Goal: Information Seeking & Learning: Check status

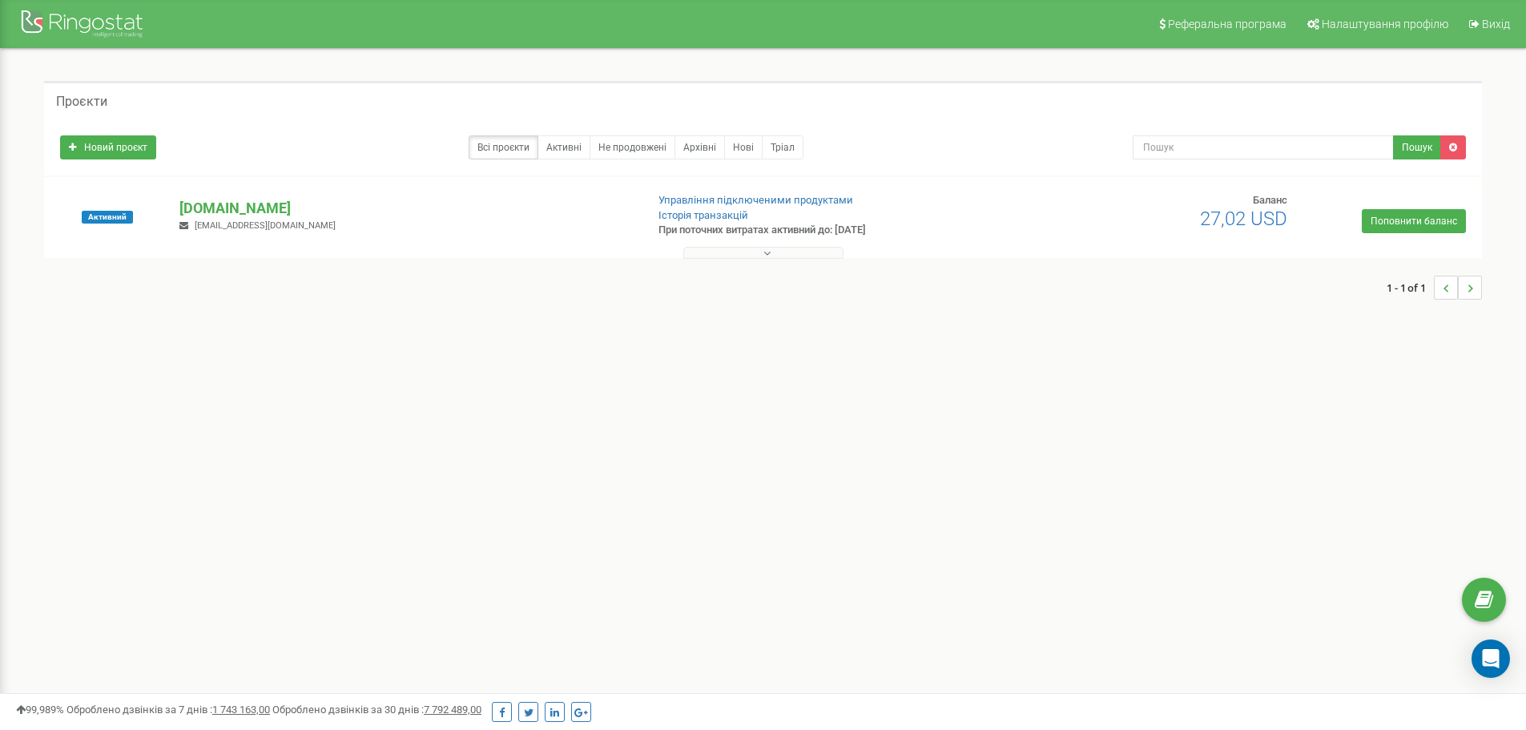
click at [771, 252] on button at bounding box center [763, 253] width 160 height 12
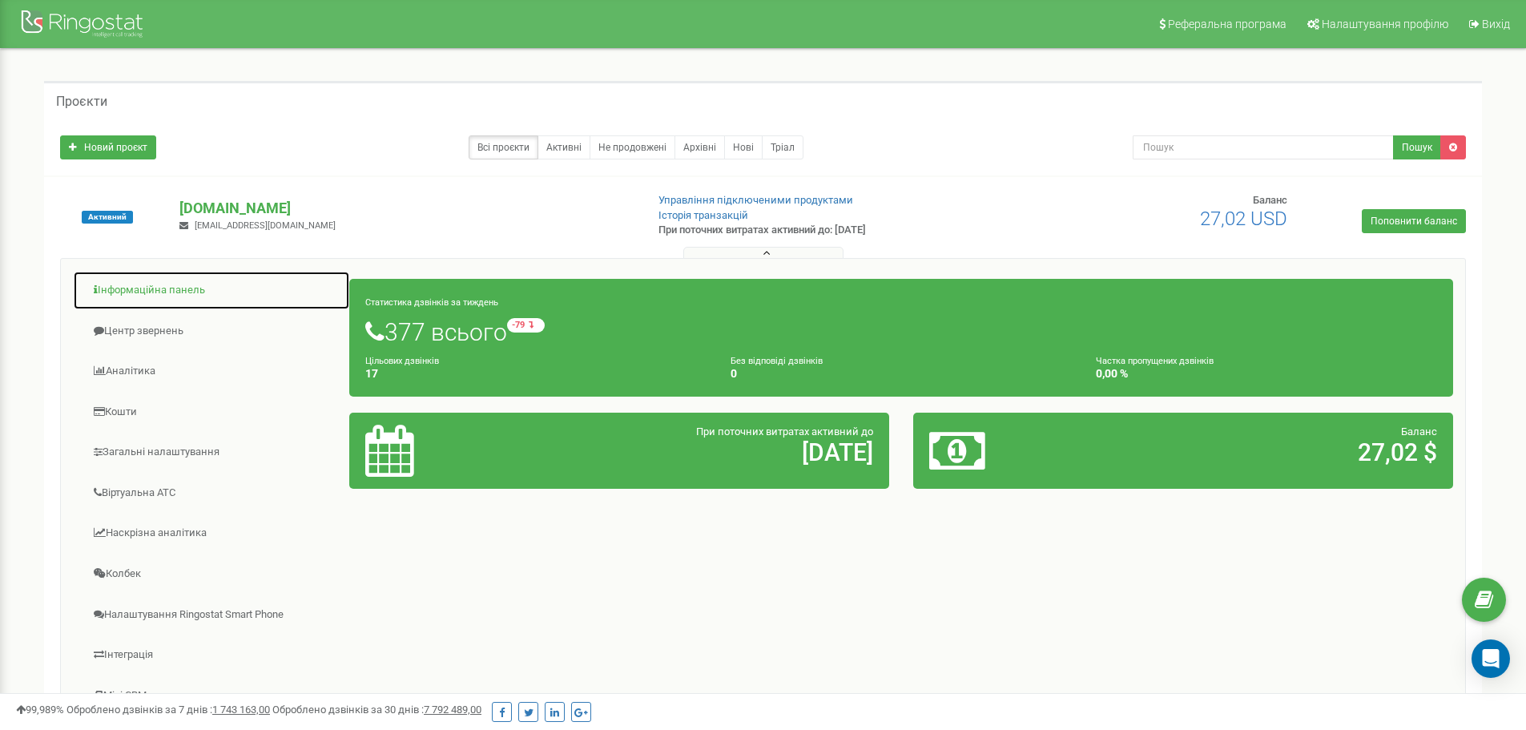
click at [142, 284] on link "Інформаційна панель" at bounding box center [211, 290] width 277 height 39
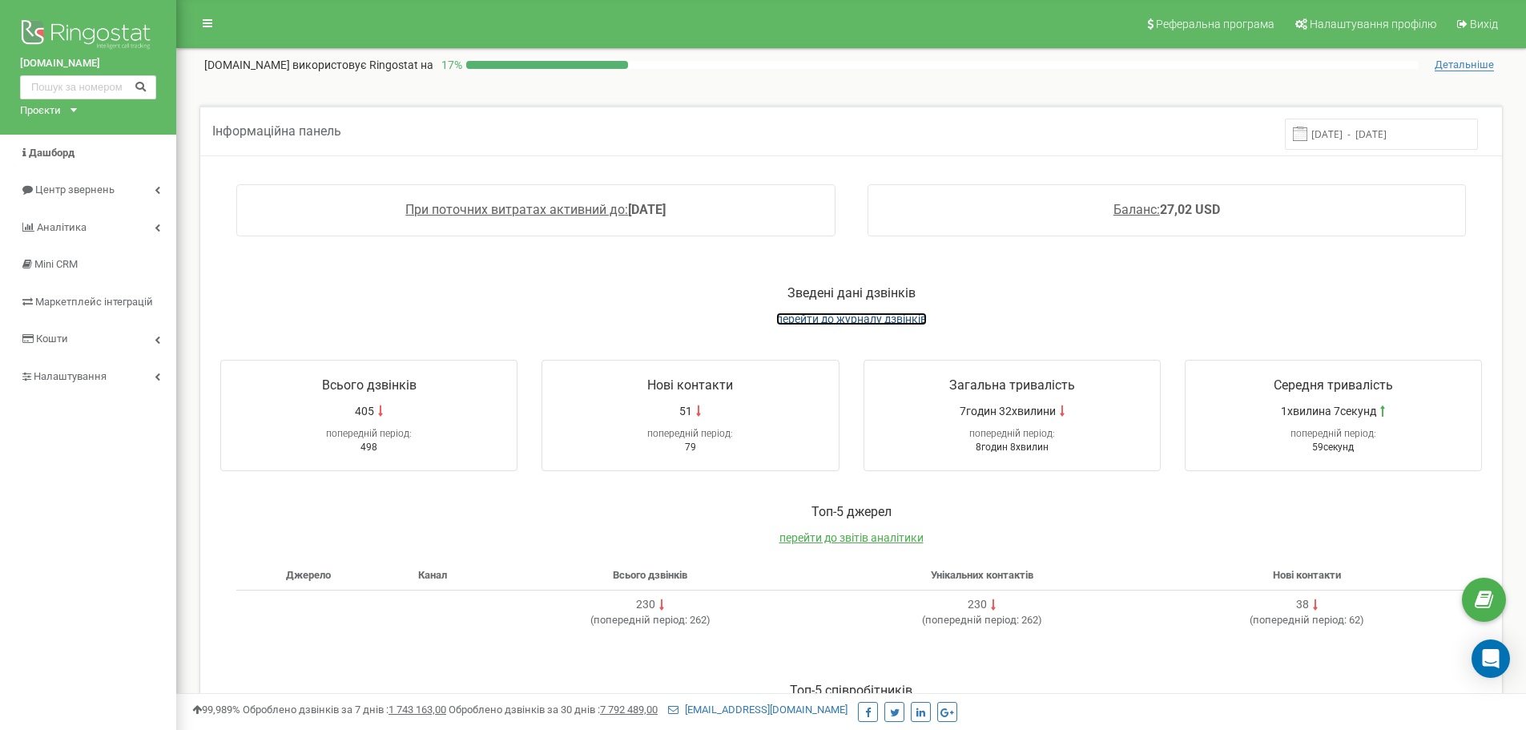
click at [833, 322] on span "перейти до журналу дзвінків" at bounding box center [851, 318] width 151 height 13
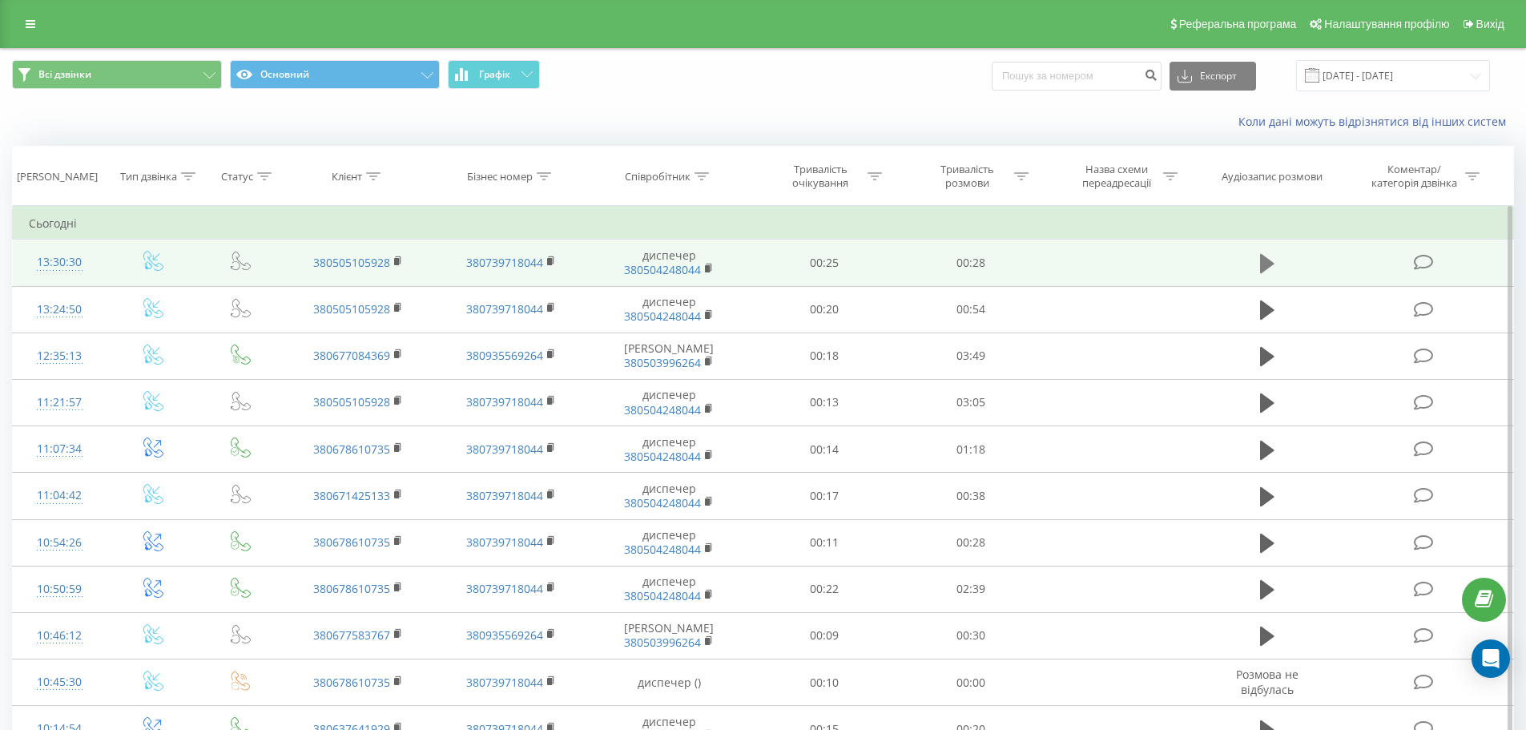
click at [1264, 264] on icon at bounding box center [1267, 263] width 14 height 19
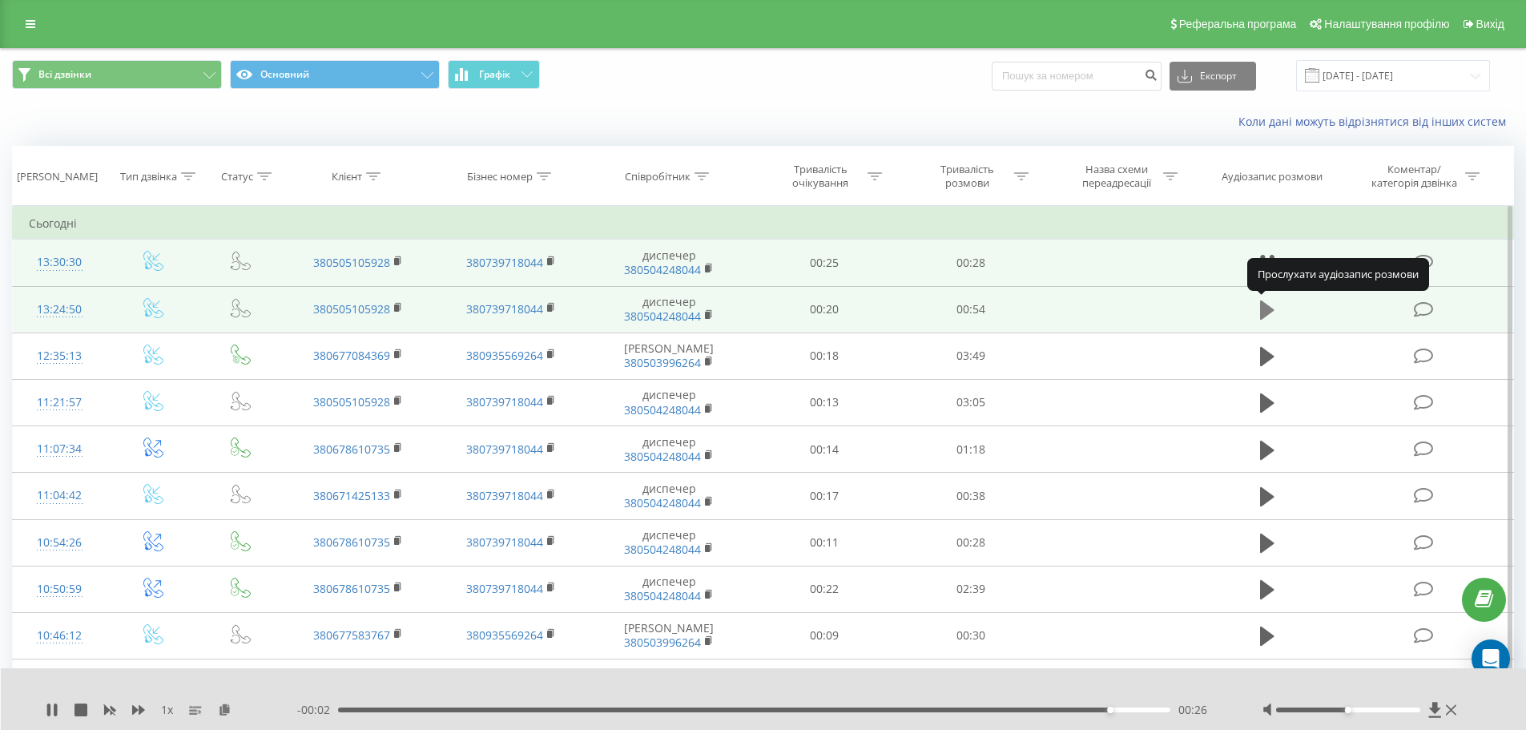
click at [1266, 307] on icon at bounding box center [1267, 309] width 14 height 19
